Goal: Find specific page/section: Find specific page/section

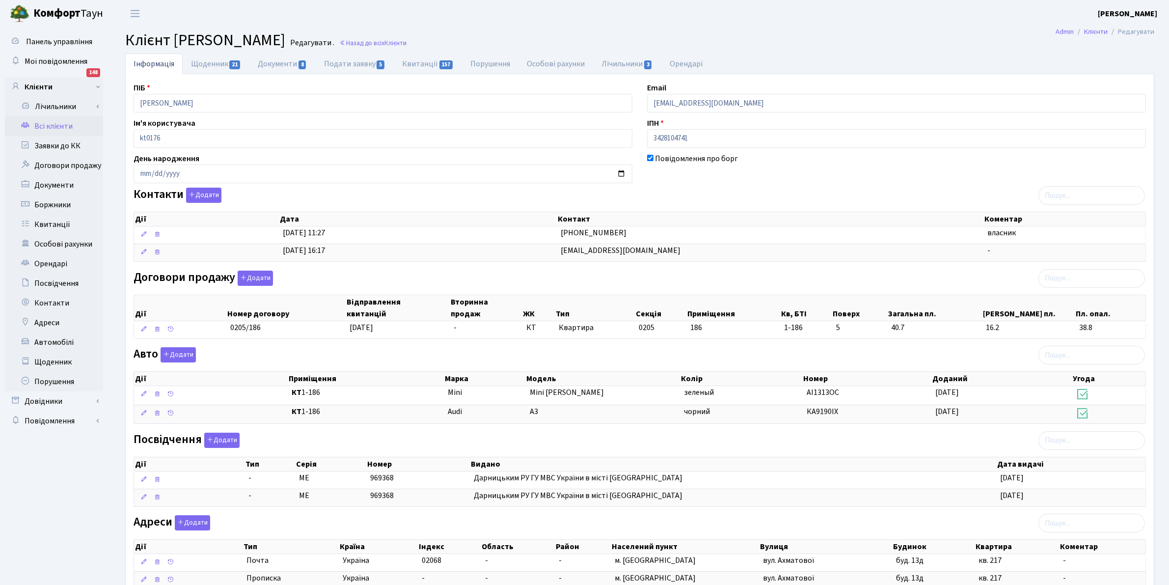
click at [52, 126] on link "Всі клієнти" at bounding box center [54, 126] width 98 height 20
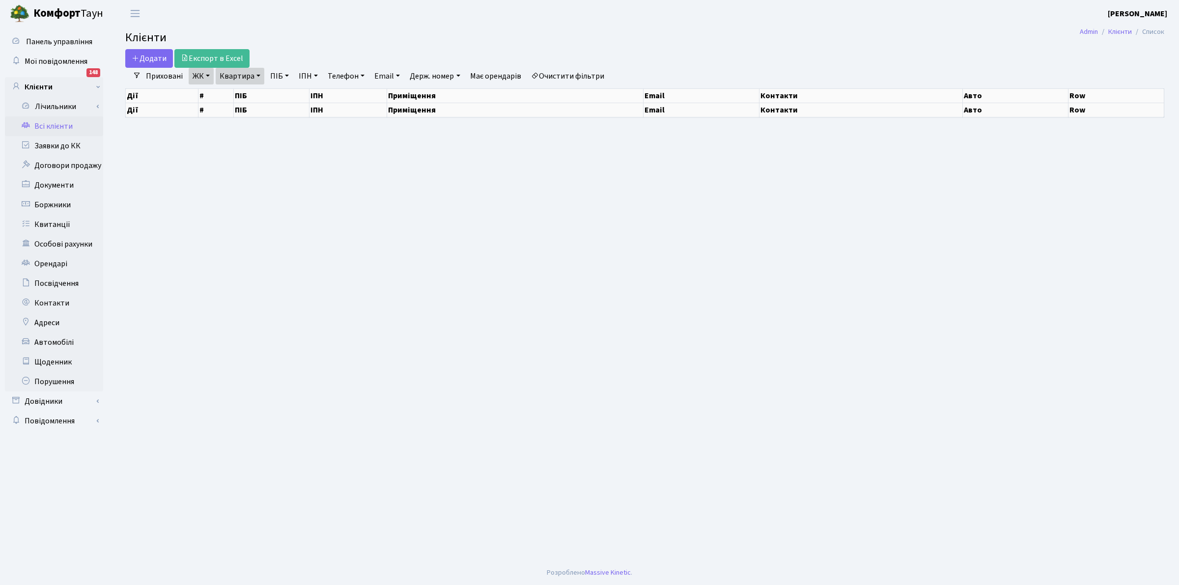
select select "25"
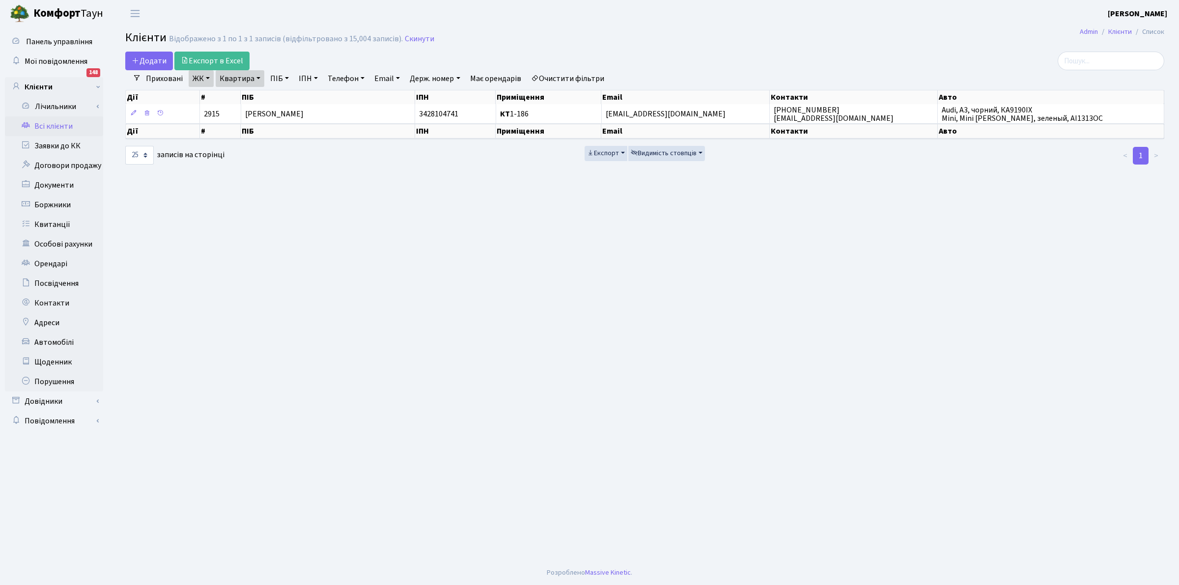
click at [560, 80] on link "Очистити фільтри" at bounding box center [567, 78] width 81 height 17
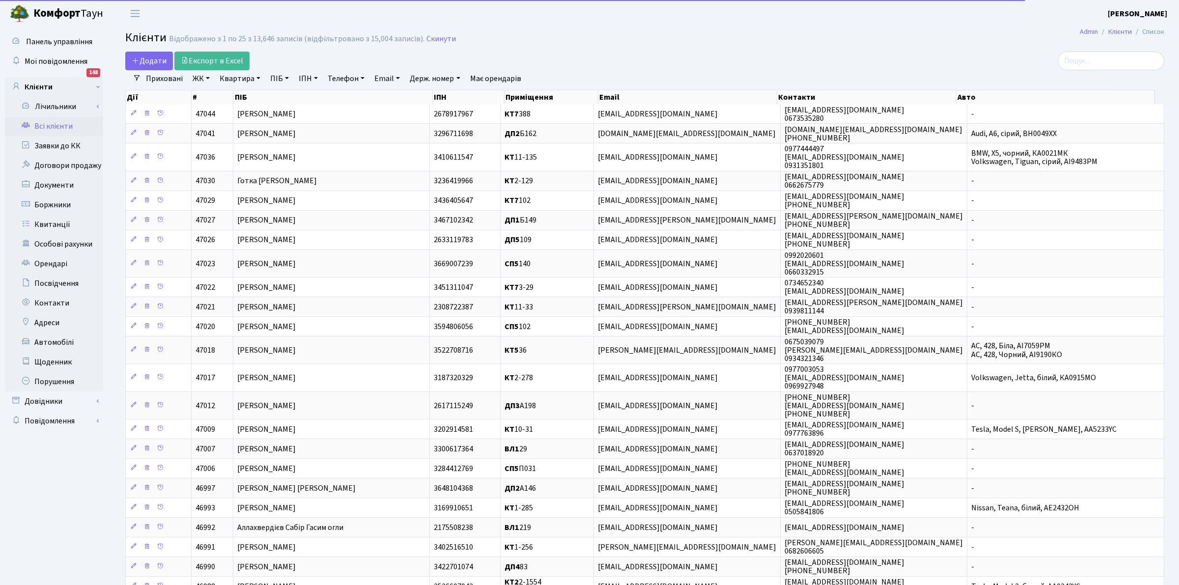
click at [246, 80] on link "Квартира" at bounding box center [240, 78] width 49 height 17
click at [243, 96] on input "text" at bounding box center [244, 97] width 57 height 19
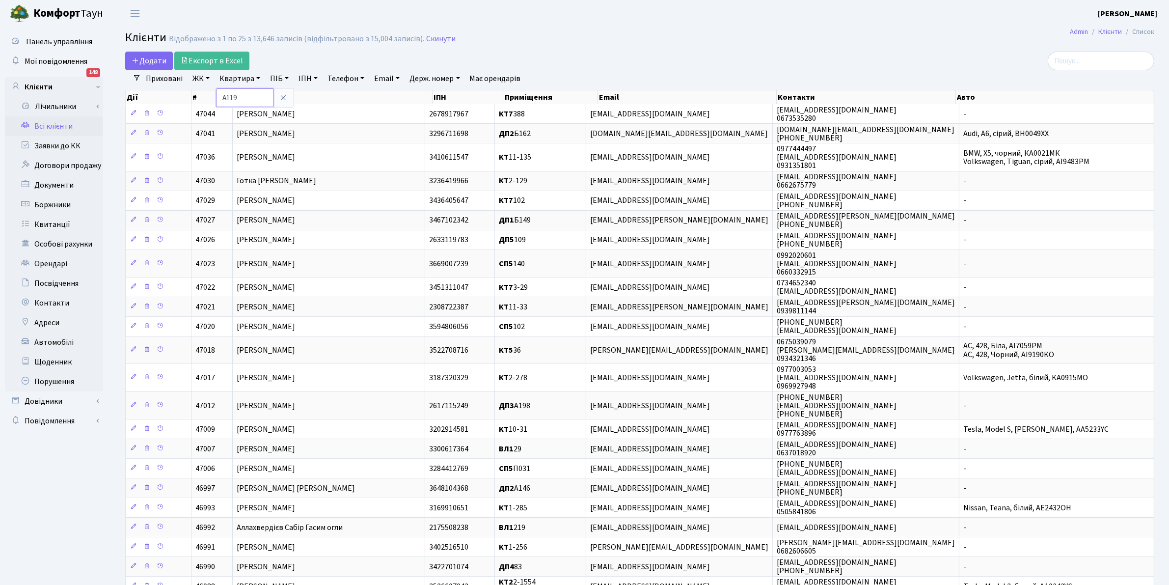
type input "А119"
